Goal: Transaction & Acquisition: Purchase product/service

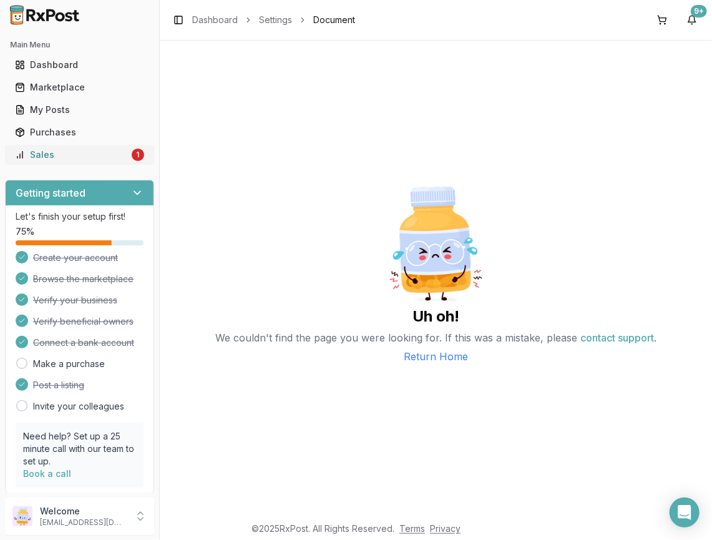
click at [117, 154] on div "Sales" at bounding box center [72, 155] width 114 height 12
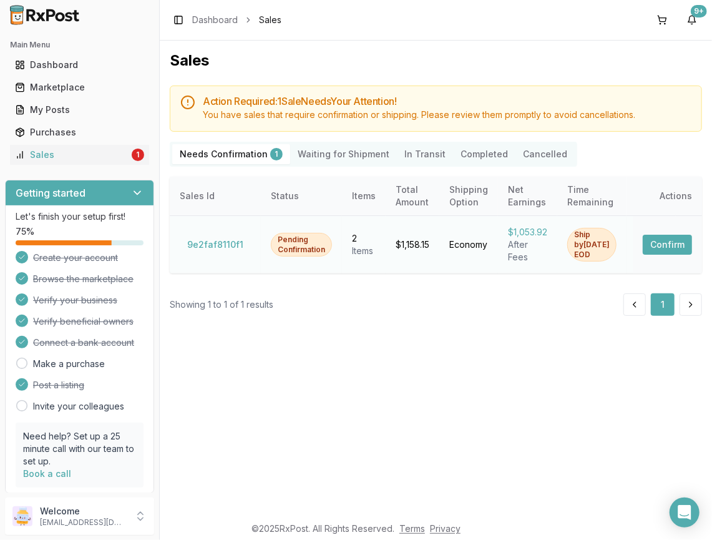
click at [685, 244] on button "Confirm" at bounding box center [667, 245] width 49 height 20
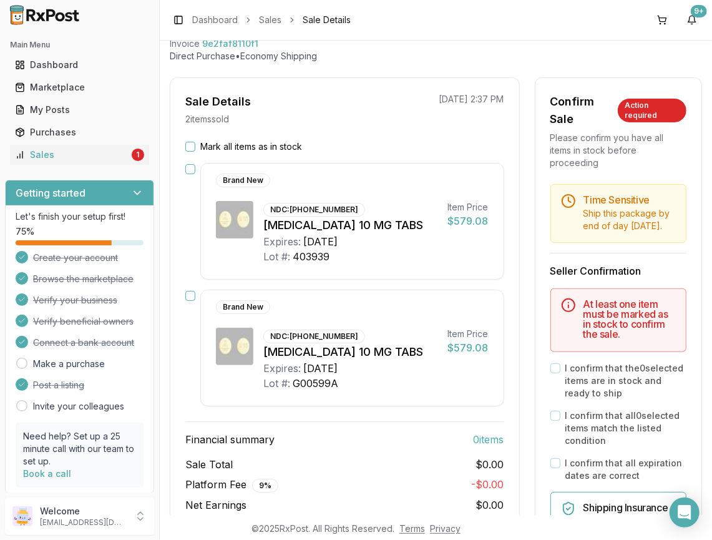
scroll to position [62, 0]
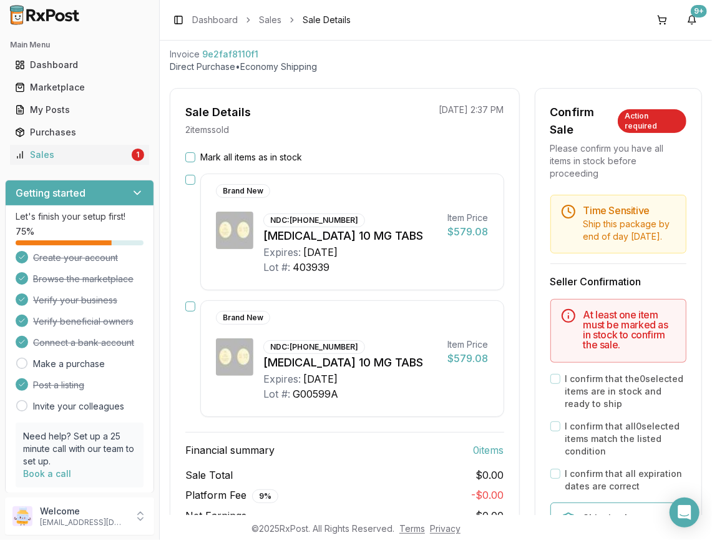
click at [189, 159] on button "Mark all items as in stock" at bounding box center [190, 157] width 10 height 10
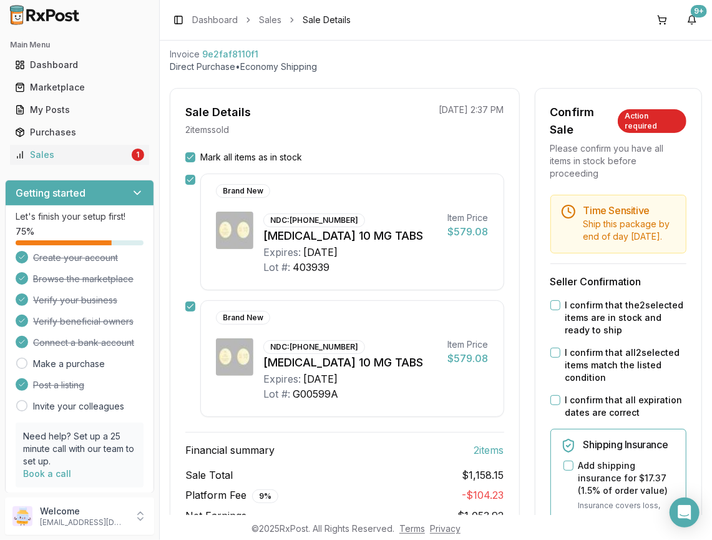
click at [555, 310] on button "I confirm that the 2 selected items are in stock and ready to ship" at bounding box center [556, 305] width 10 height 10
click at [551, 358] on button "I confirm that all 2 selected items match the listed condition" at bounding box center [556, 353] width 10 height 10
click at [551, 405] on button "I confirm that all expiration dates are correct" at bounding box center [556, 400] width 10 height 10
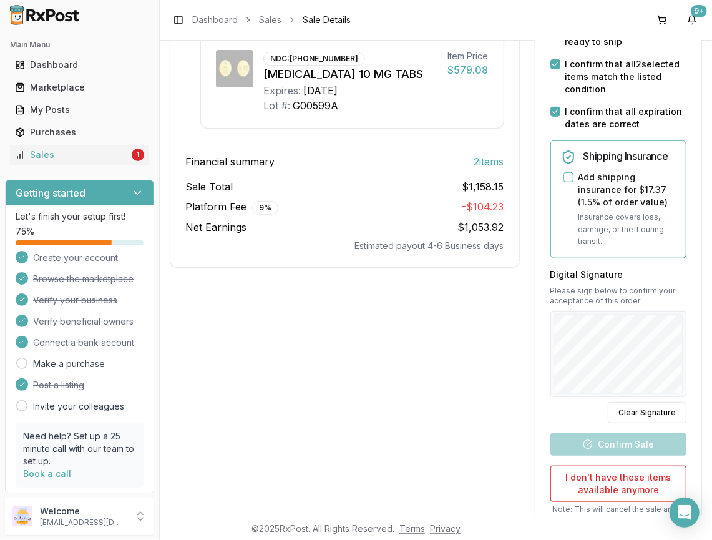
scroll to position [353, 0]
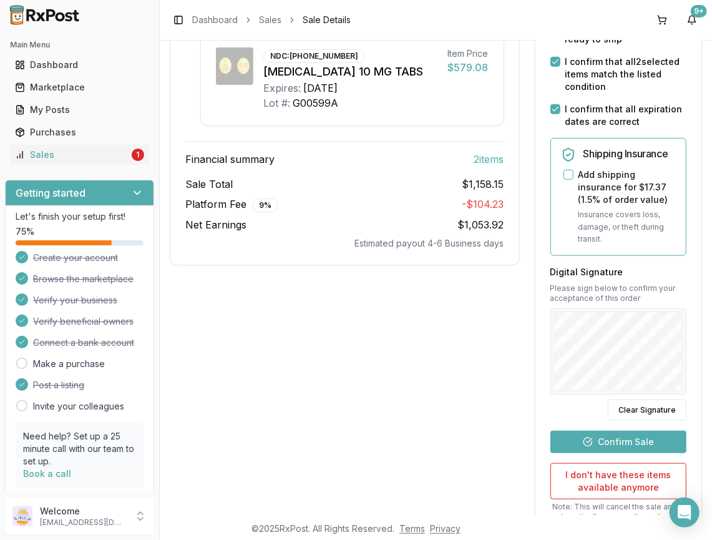
click at [621, 446] on button "Confirm Sale" at bounding box center [619, 442] width 136 height 22
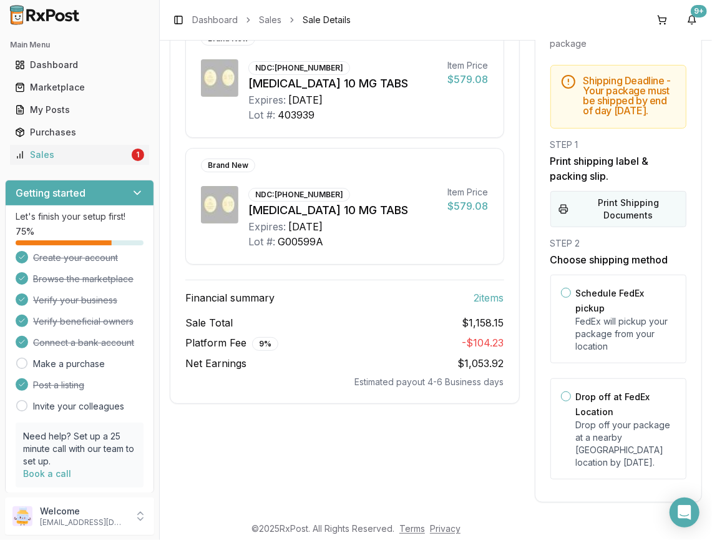
click at [595, 216] on button "Print Shipping Documents" at bounding box center [619, 209] width 136 height 36
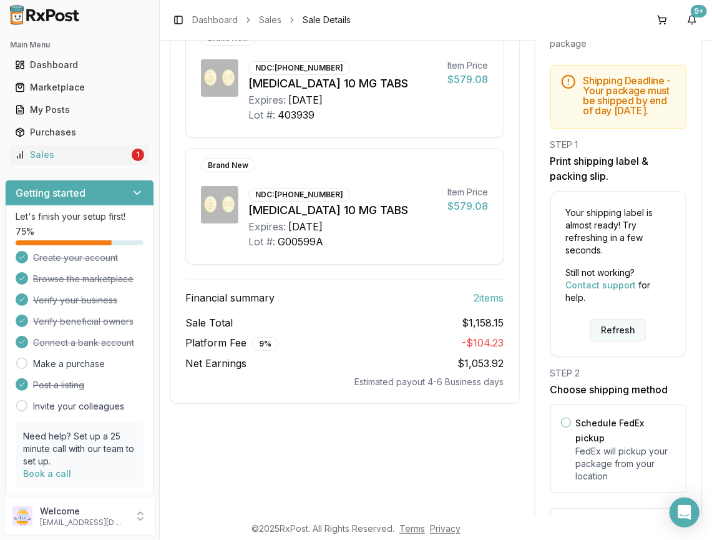
click at [623, 334] on button "Refresh" at bounding box center [619, 330] width 56 height 22
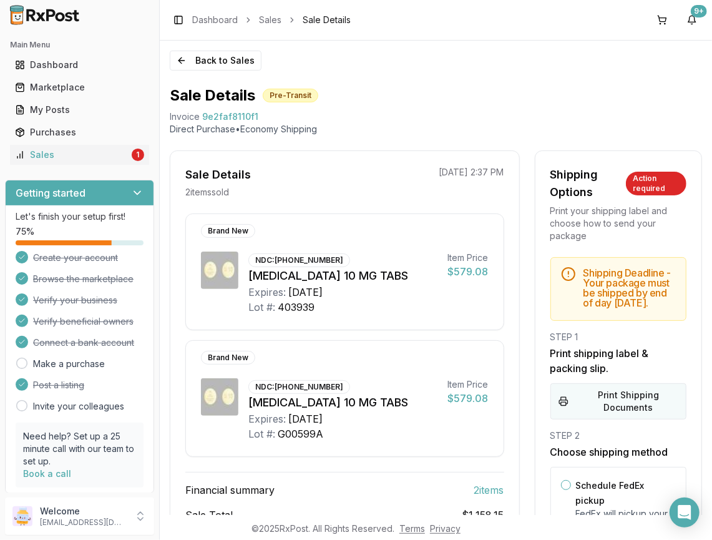
click at [633, 420] on button "Print Shipping Documents" at bounding box center [619, 401] width 136 height 36
